Goal: Task Accomplishment & Management: Complete application form

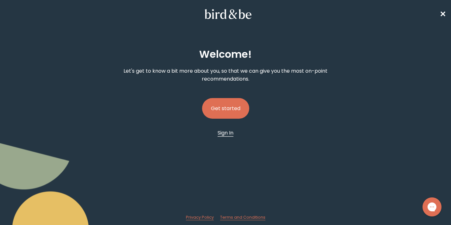
click at [231, 135] on link "Sign In" at bounding box center [226, 133] width 16 height 8
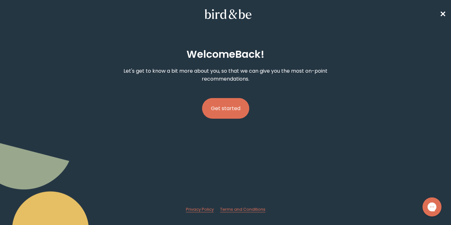
click at [231, 107] on button "Get started" at bounding box center [225, 108] width 47 height 21
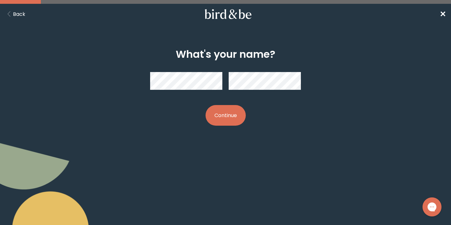
click at [230, 111] on button "Continue" at bounding box center [226, 115] width 40 height 21
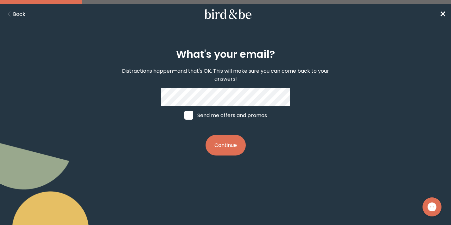
click at [227, 147] on button "Continue" at bounding box center [226, 145] width 40 height 21
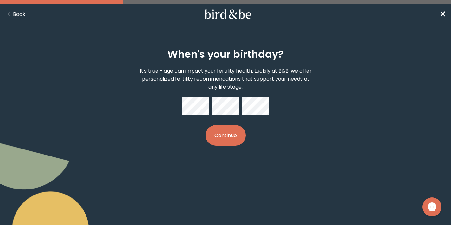
click at [221, 134] on button "Continue" at bounding box center [226, 135] width 40 height 21
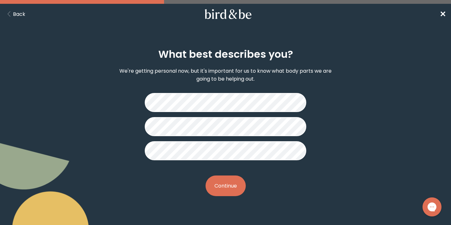
click at [226, 190] on button "Continue" at bounding box center [226, 185] width 40 height 21
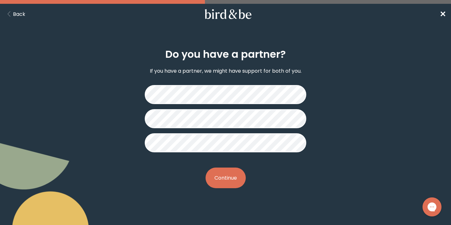
click at [230, 181] on button "Continue" at bounding box center [226, 177] width 40 height 21
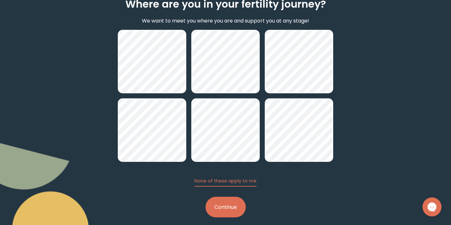
scroll to position [57, 0]
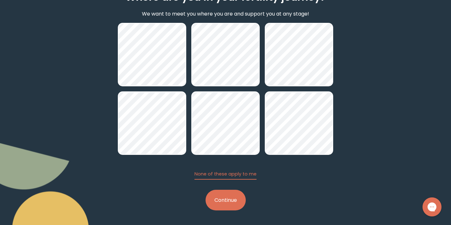
click at [224, 200] on button "Continue" at bounding box center [226, 200] width 40 height 21
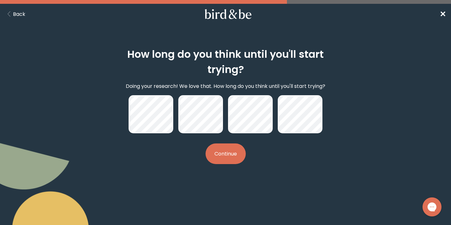
click at [218, 147] on button "Continue" at bounding box center [226, 153] width 40 height 21
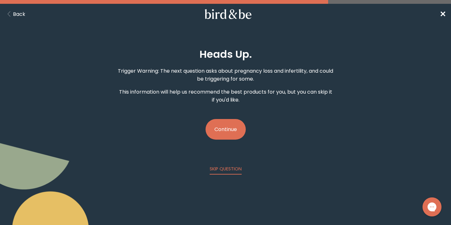
click at [225, 132] on button "Continue" at bounding box center [226, 129] width 40 height 21
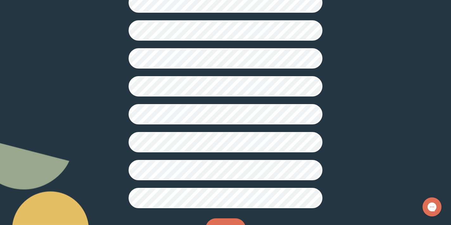
scroll to position [174, 0]
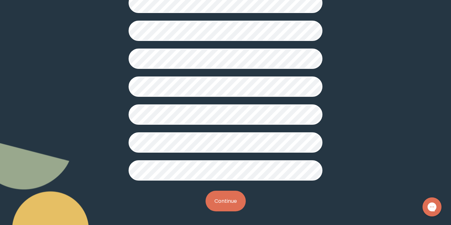
click at [225, 196] on button "Continue" at bounding box center [226, 200] width 40 height 21
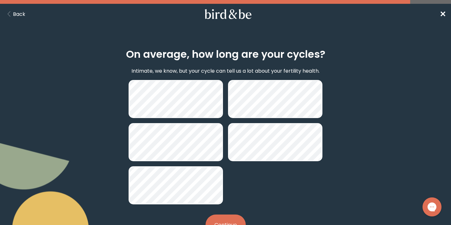
click at [229, 218] on button "Continue" at bounding box center [226, 224] width 40 height 21
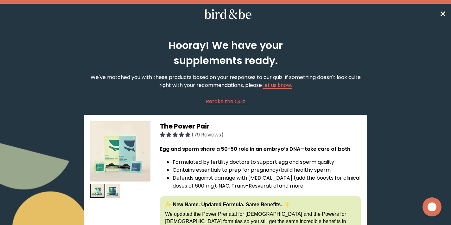
click at [107, 144] on img at bounding box center [120, 151] width 60 height 60
click at [129, 148] on img at bounding box center [120, 151] width 60 height 60
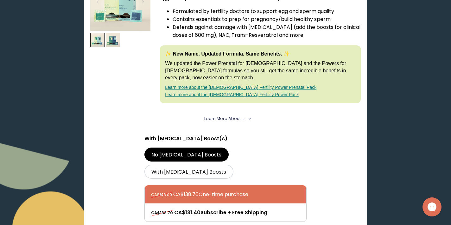
scroll to position [151, 0]
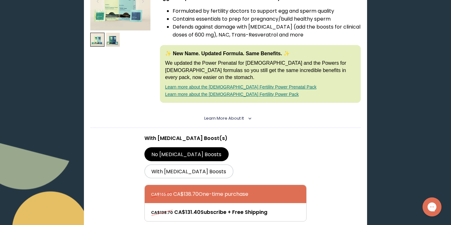
click at [224, 115] on span "Learn More About it" at bounding box center [224, 117] width 40 height 5
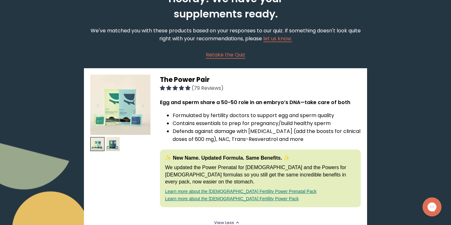
scroll to position [0, 0]
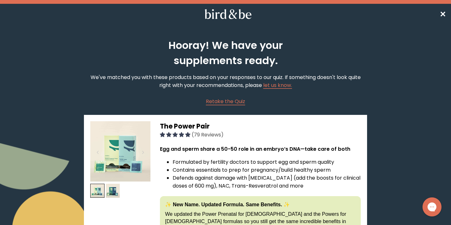
click at [441, 13] on span "✕" at bounding box center [443, 14] width 6 height 10
